Goal: Task Accomplishment & Management: Manage account settings

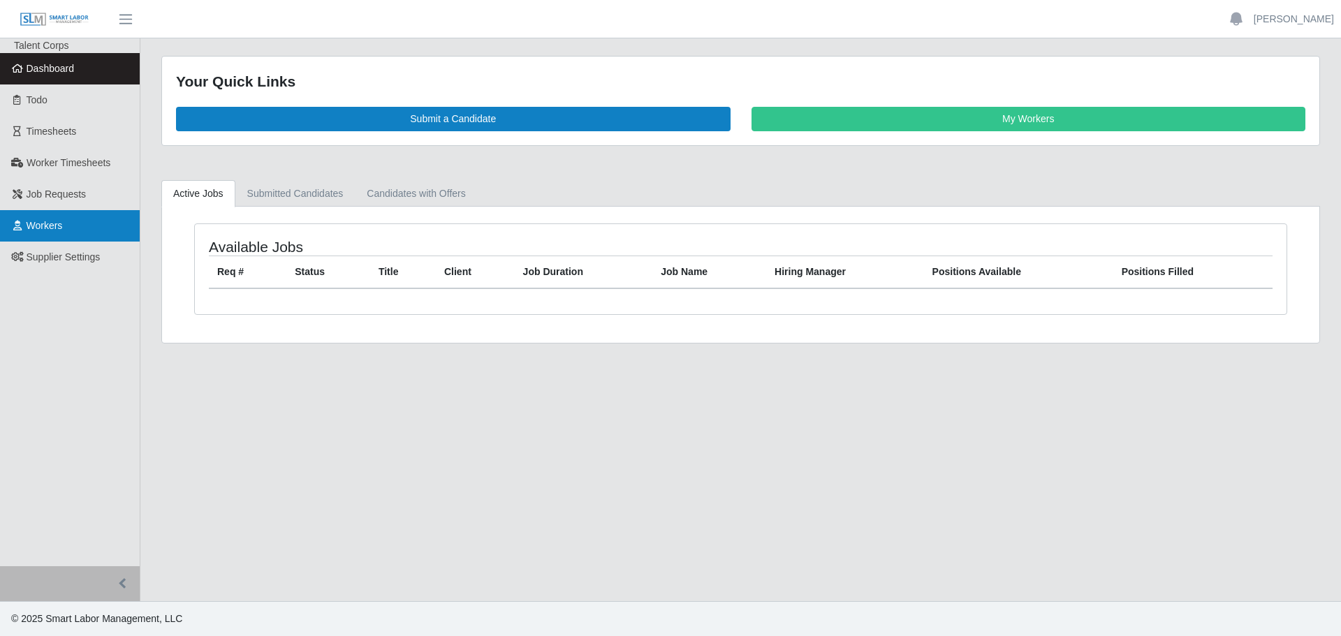
click at [57, 216] on link "Workers" at bounding box center [70, 225] width 140 height 31
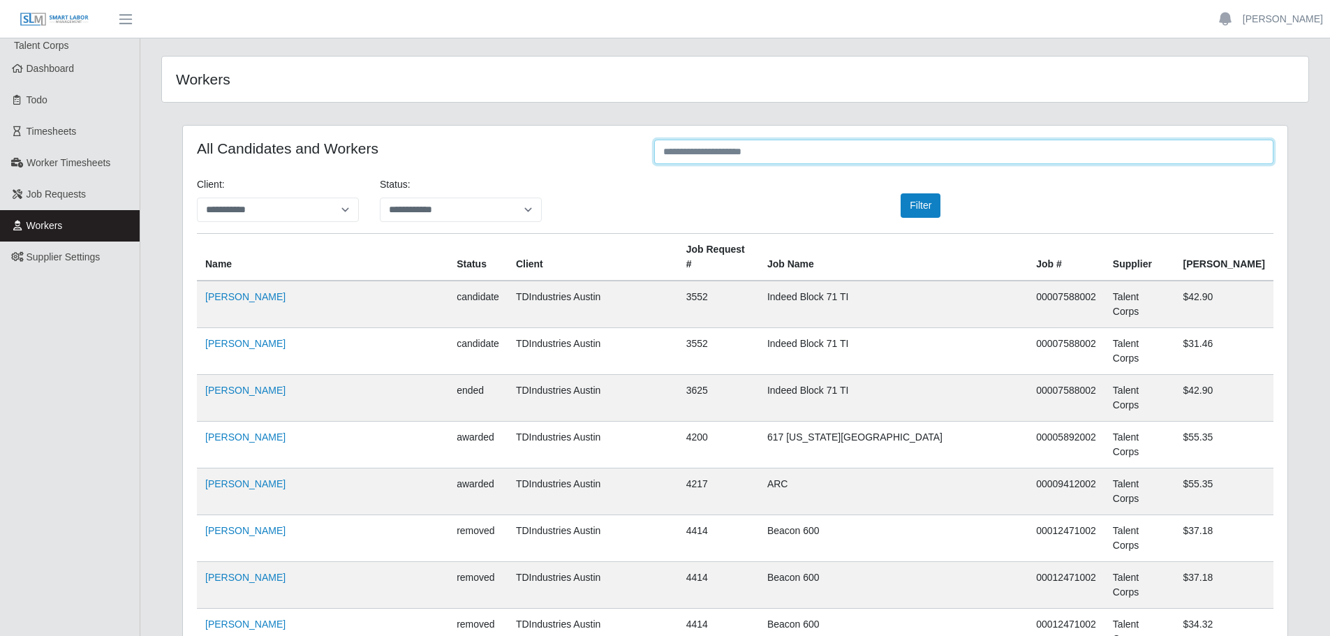
click at [860, 157] on input "text" at bounding box center [963, 152] width 619 height 24
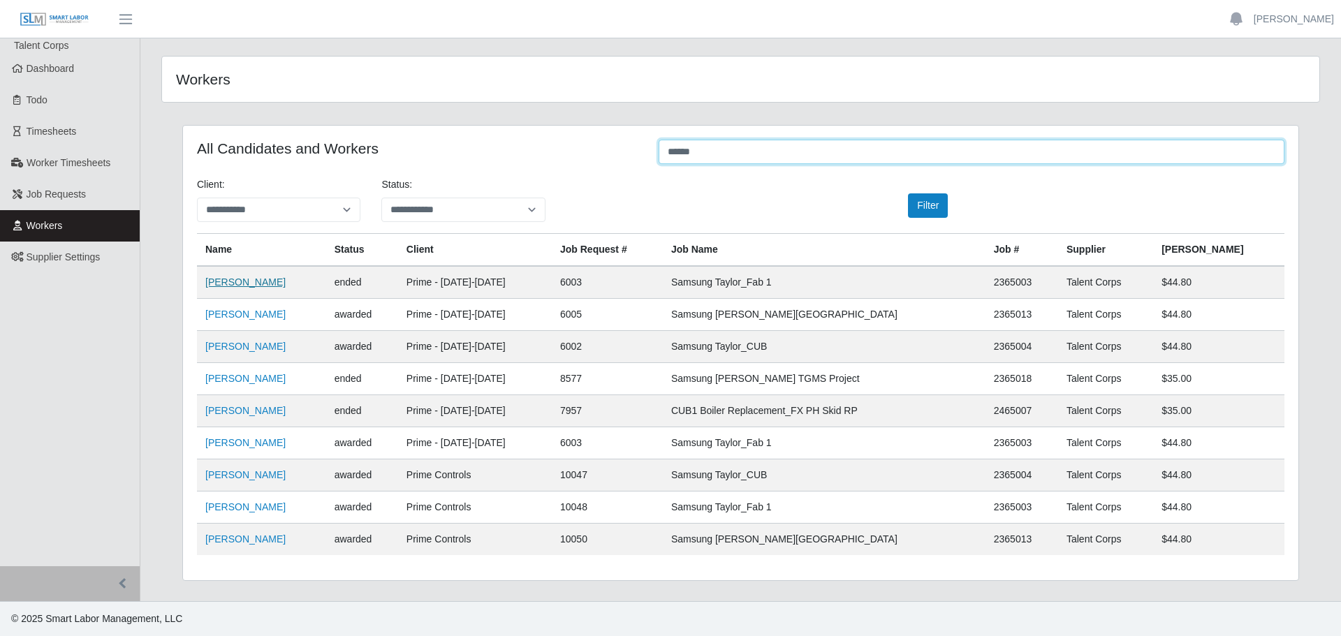
type input "******"
click at [249, 279] on link "[PERSON_NAME]" at bounding box center [245, 282] width 80 height 11
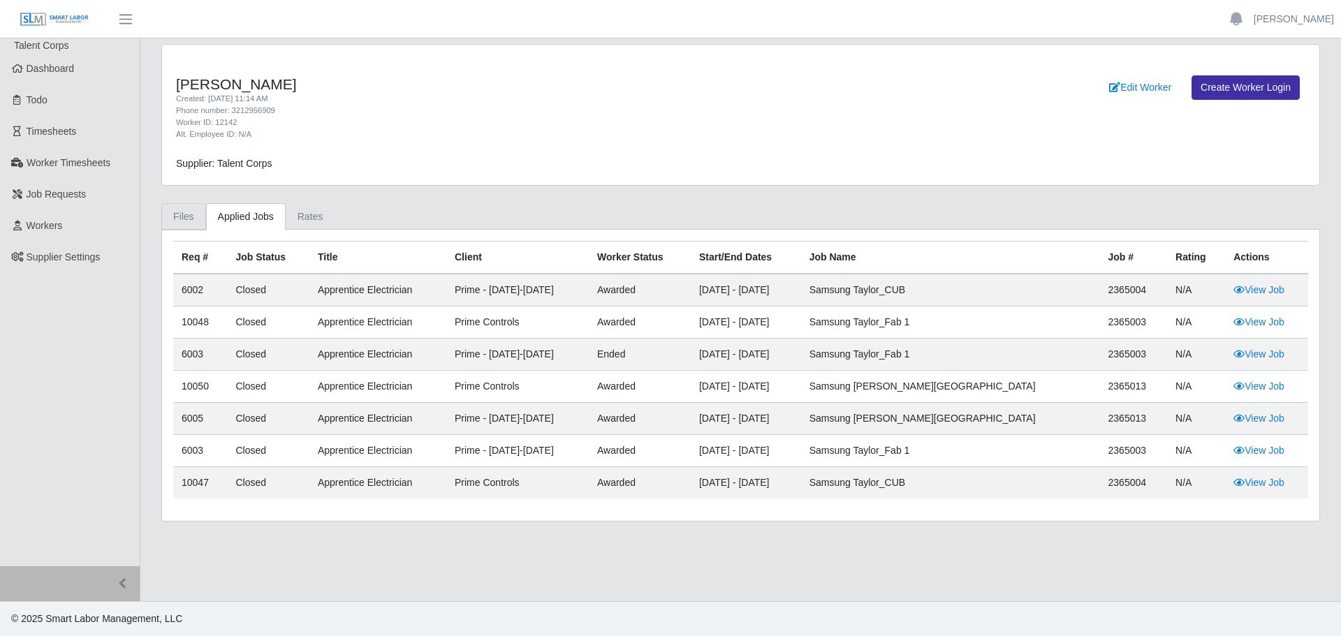
click at [188, 221] on link "Files" at bounding box center [183, 216] width 45 height 27
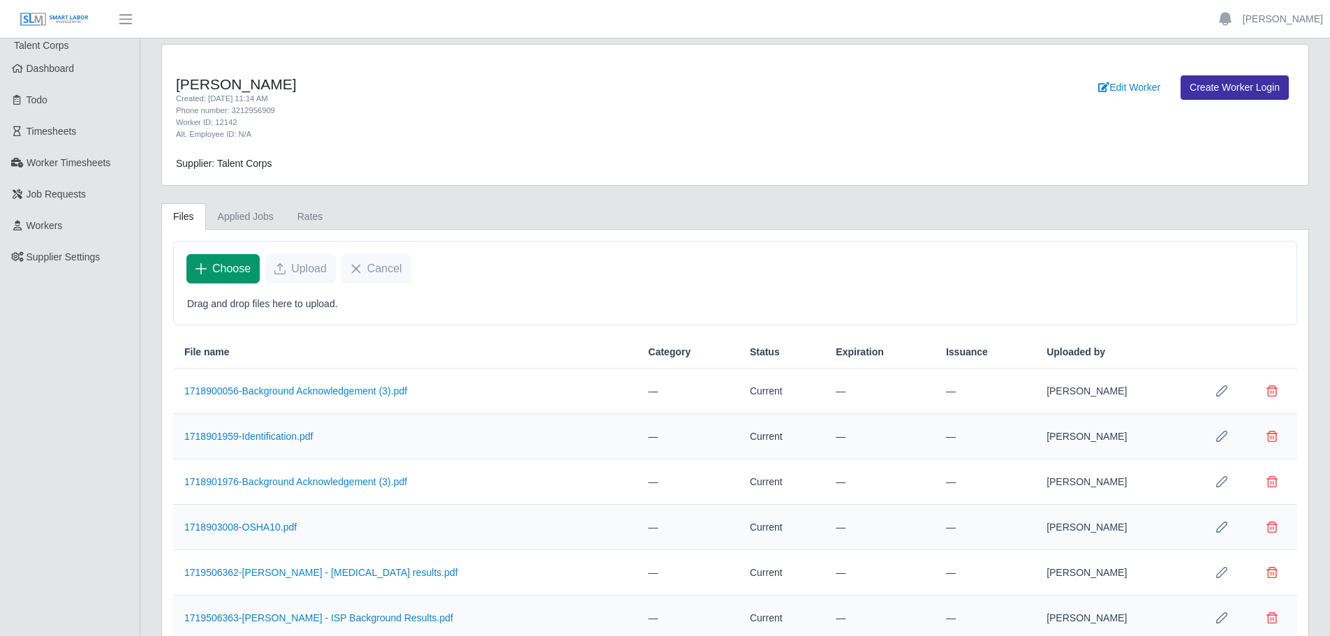
click at [213, 279] on button "Choose" at bounding box center [222, 268] width 73 height 29
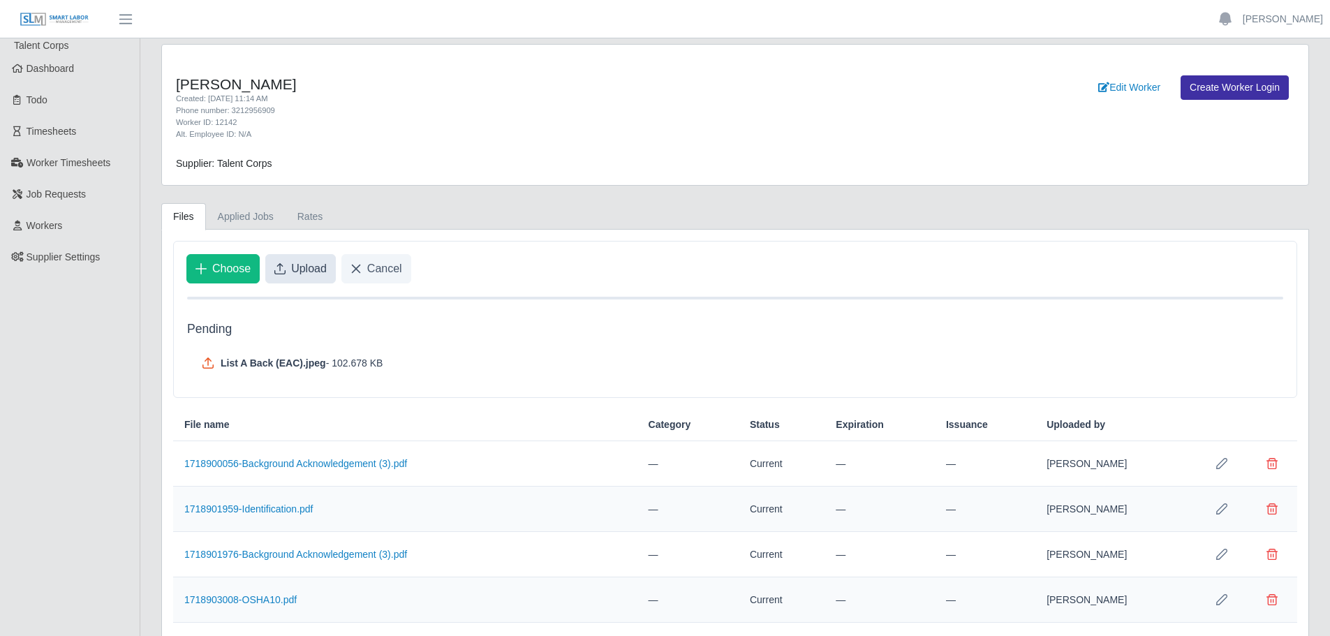
click at [298, 271] on span "Upload" at bounding box center [309, 268] width 36 height 17
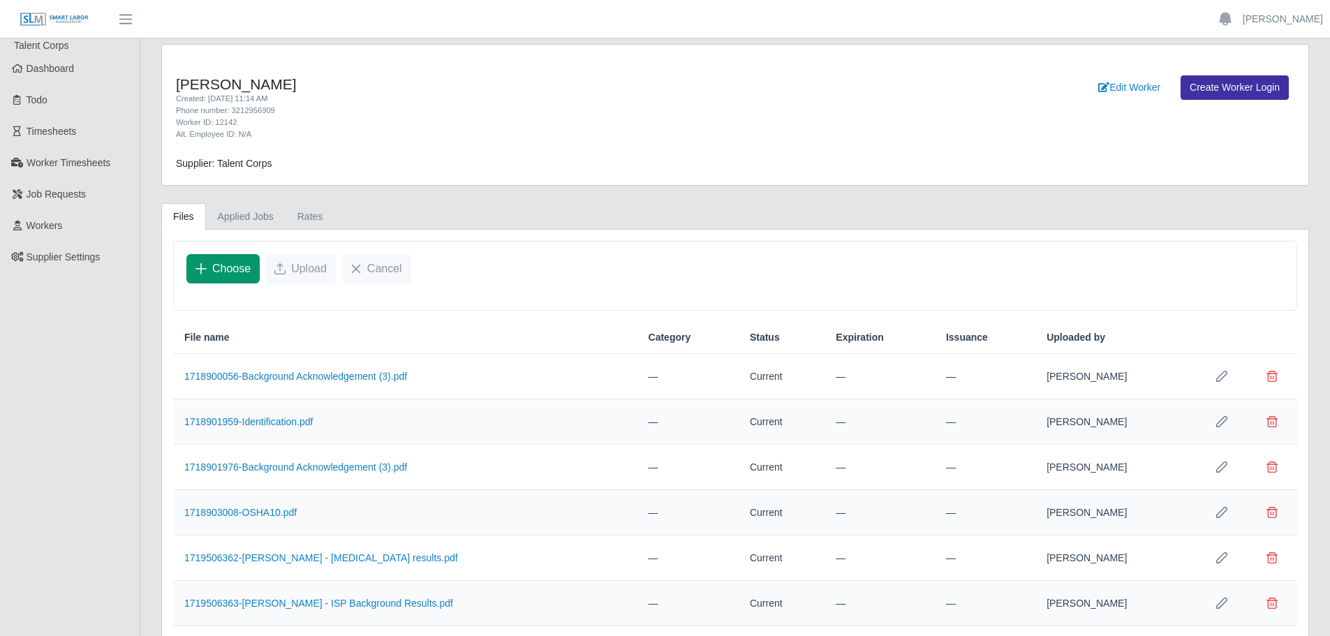
click at [220, 268] on span "Choose" at bounding box center [231, 268] width 38 height 17
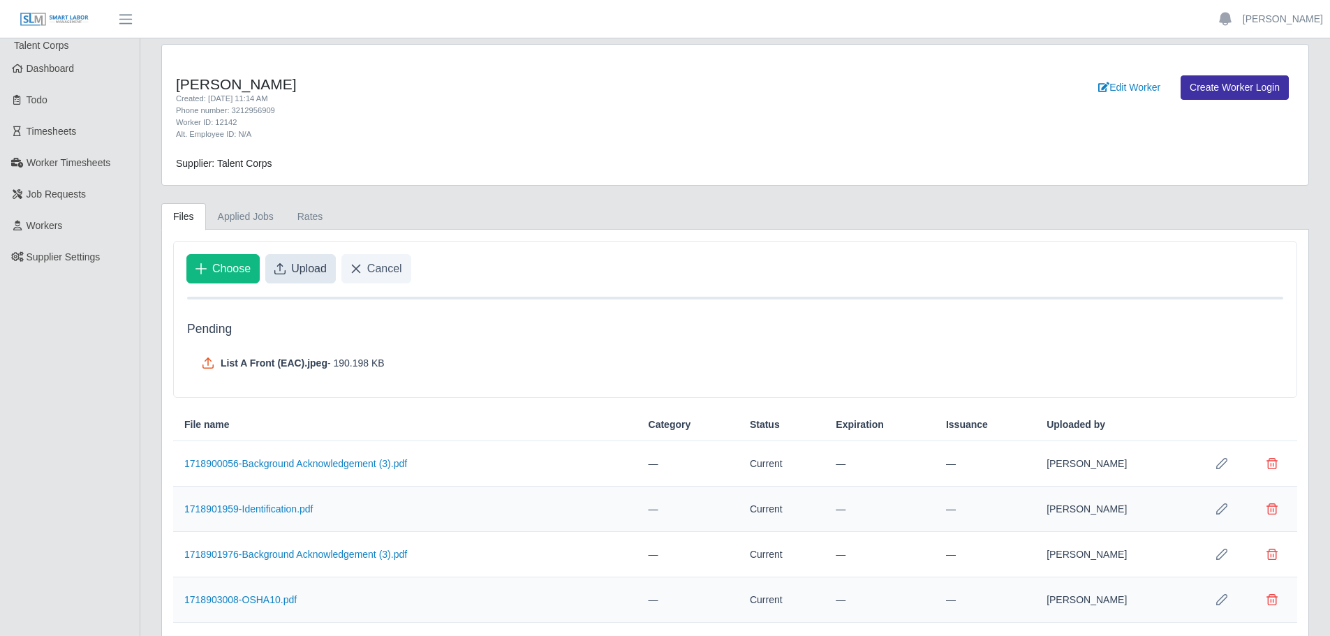
click at [291, 275] on span "Upload" at bounding box center [309, 268] width 36 height 17
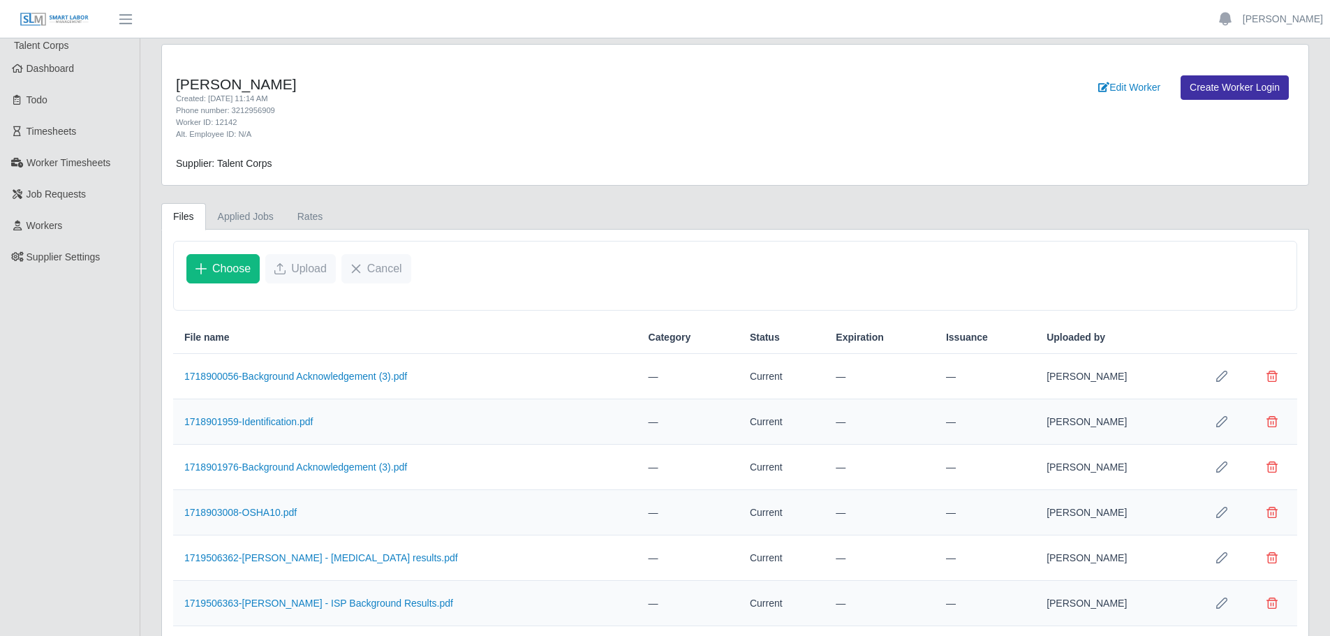
click at [43, 19] on img at bounding box center [55, 19] width 70 height 15
